Goal: Find specific page/section: Find specific page/section

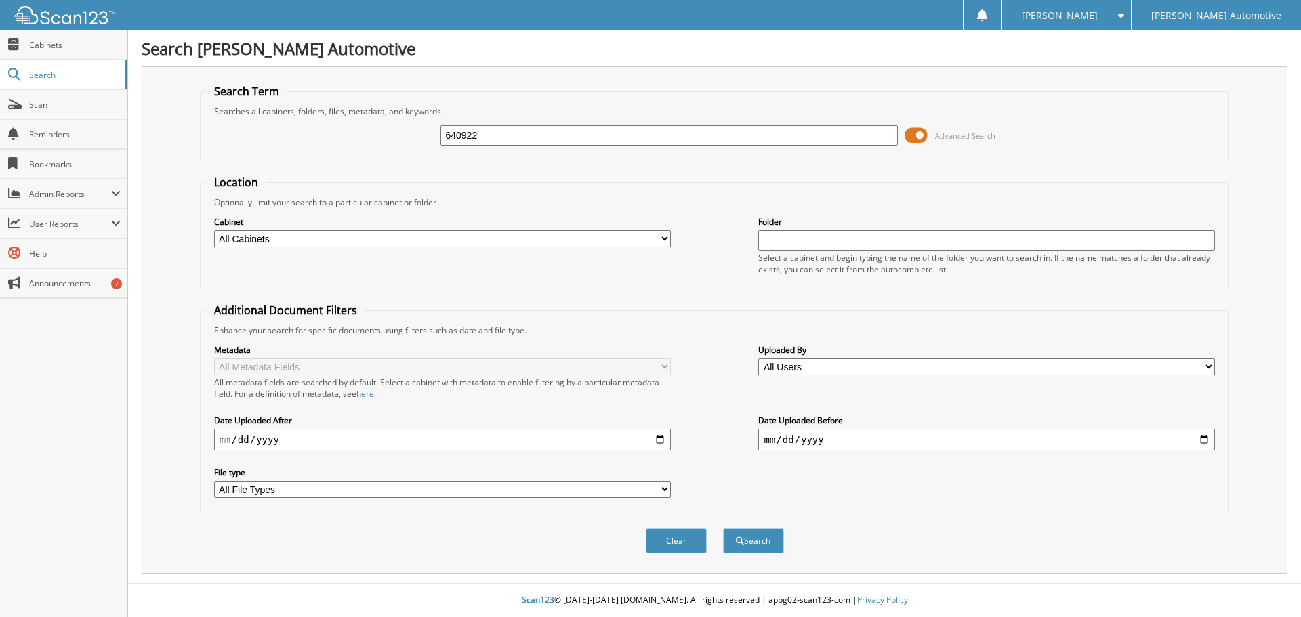
type input "640922"
click at [723, 529] on button "Search" at bounding box center [753, 541] width 61 height 25
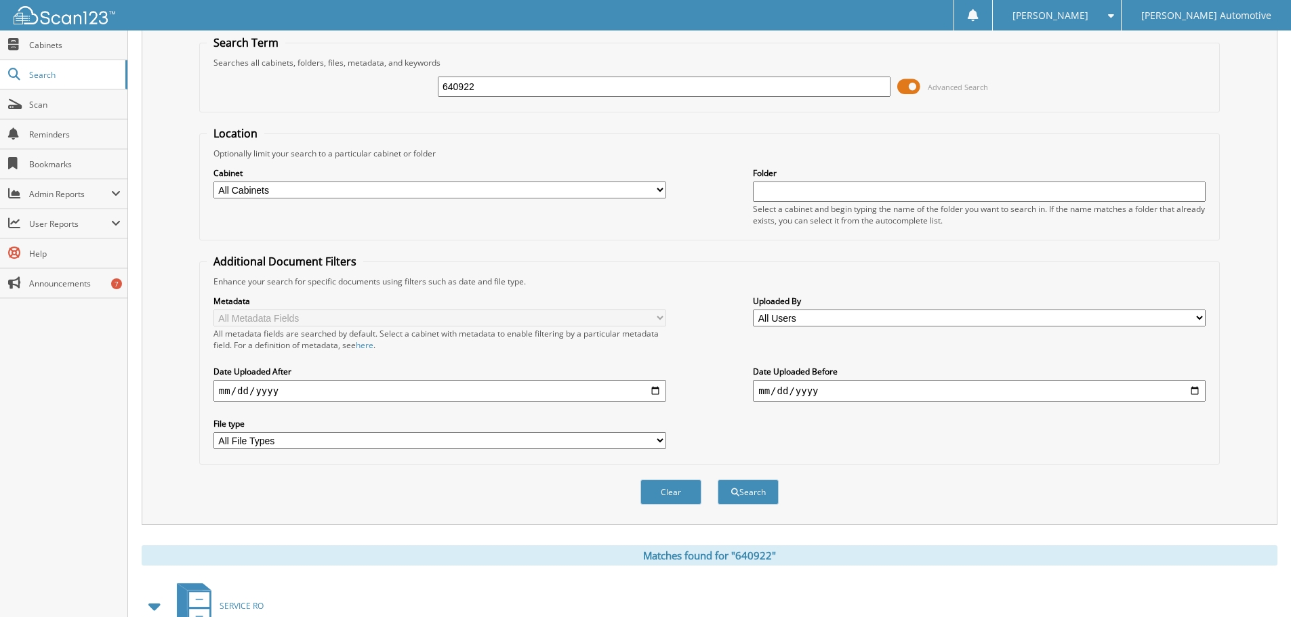
scroll to position [106, 0]
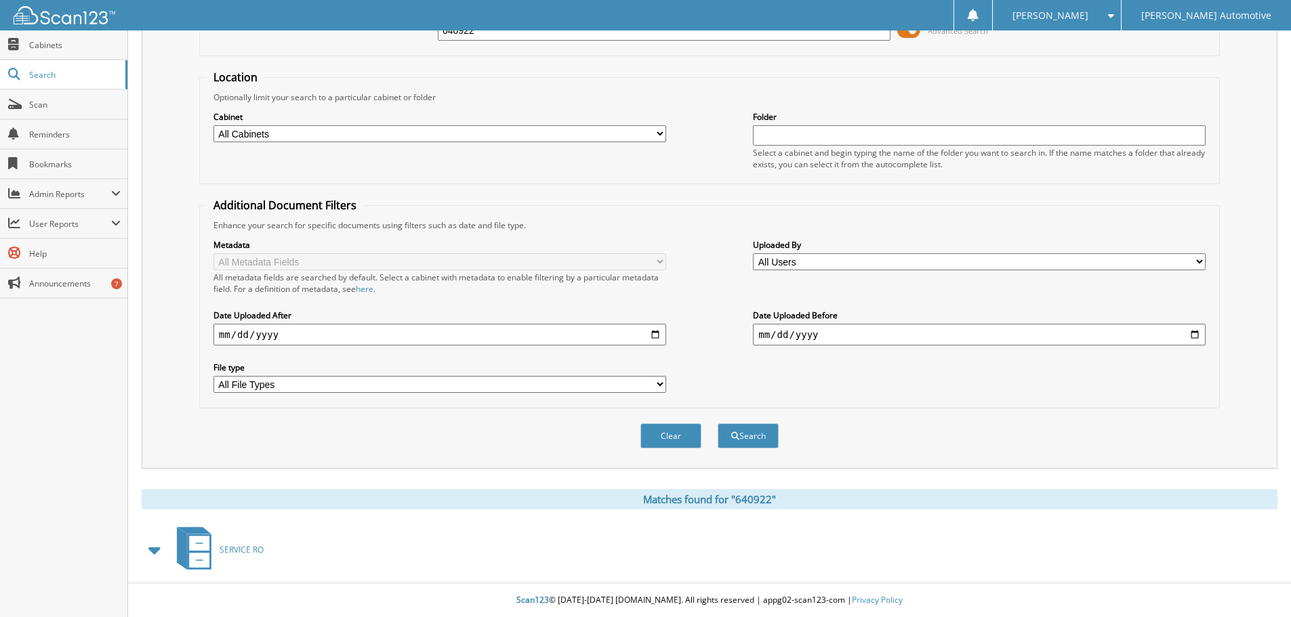
click at [156, 551] on span at bounding box center [155, 550] width 19 height 24
click at [203, 548] on icon at bounding box center [199, 543] width 20 height 15
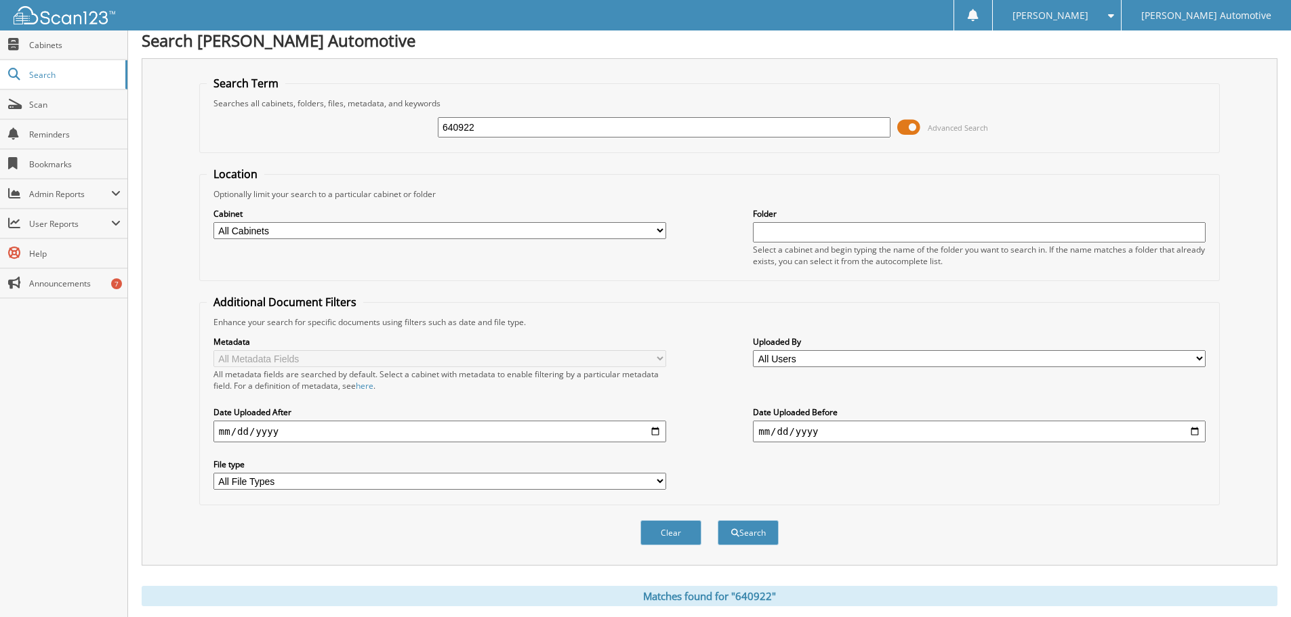
scroll to position [0, 0]
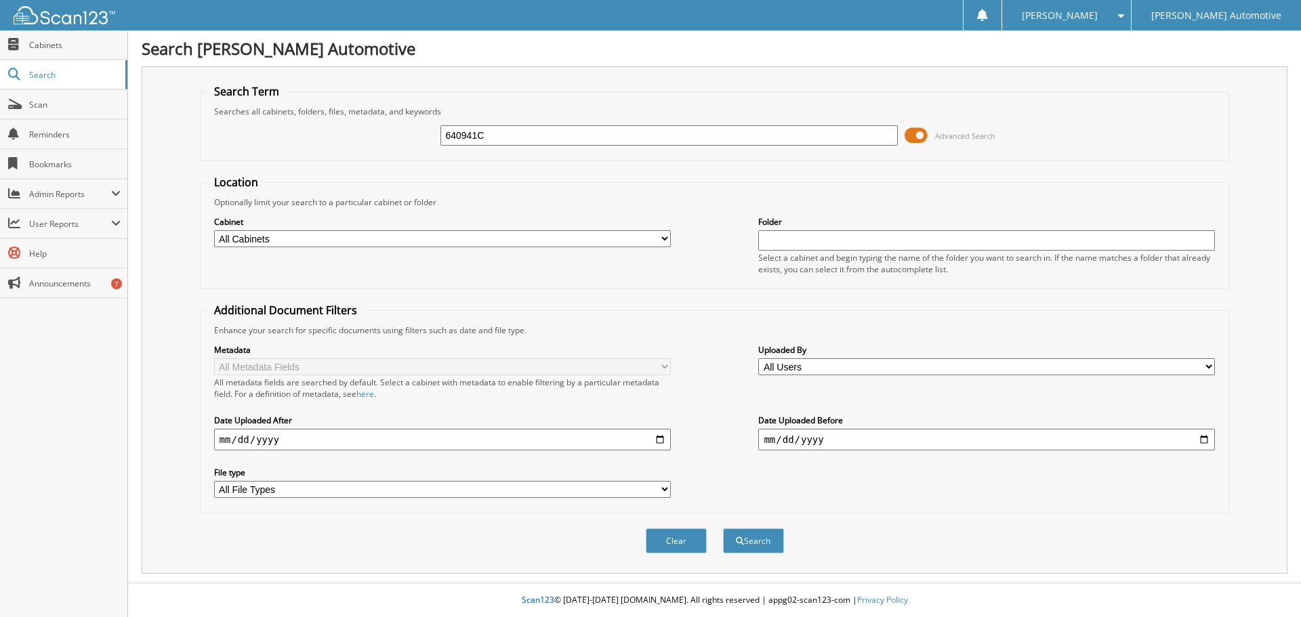
type input "640941C"
click at [723, 529] on button "Search" at bounding box center [753, 541] width 61 height 25
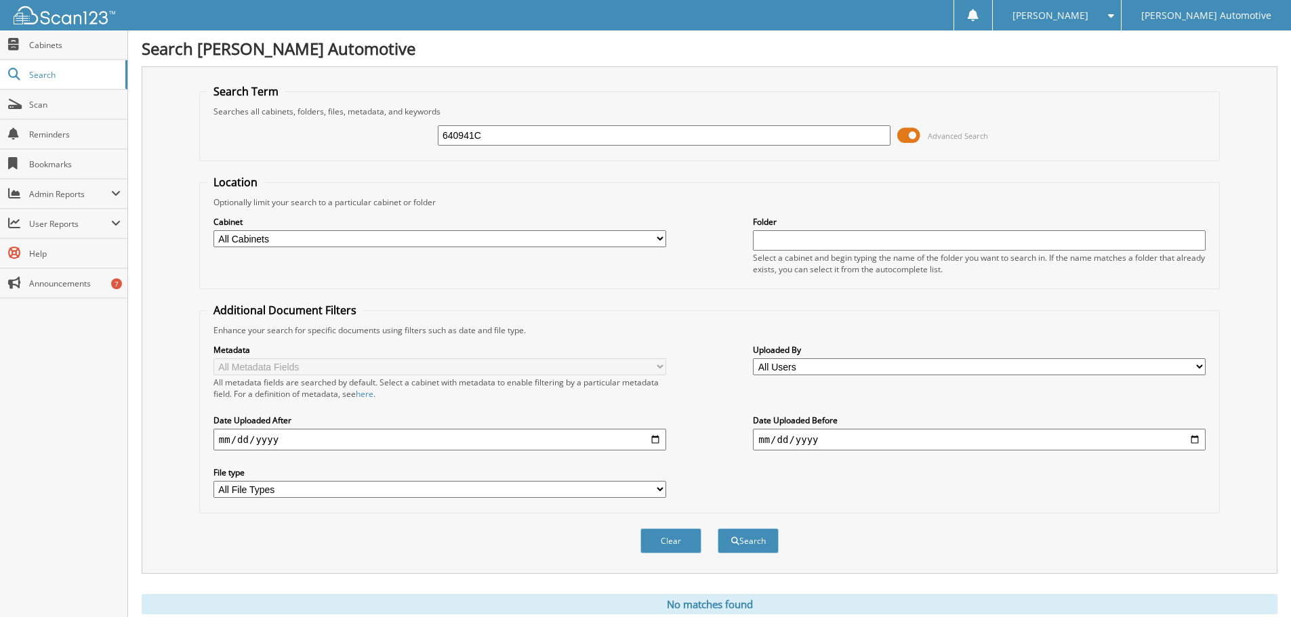
click at [535, 142] on input "640941C" at bounding box center [664, 135] width 453 height 20
type input "640941"
click at [753, 539] on button "Search" at bounding box center [748, 541] width 61 height 25
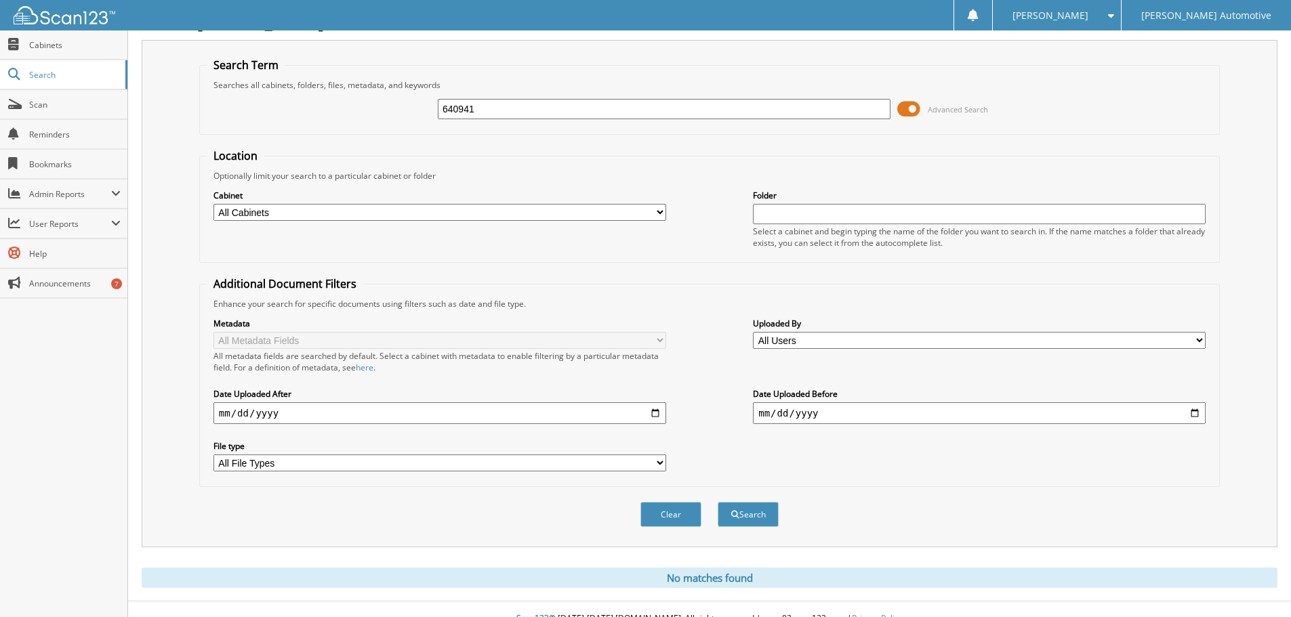
scroll to position [45, 0]
